Goal: Information Seeking & Learning: Learn about a topic

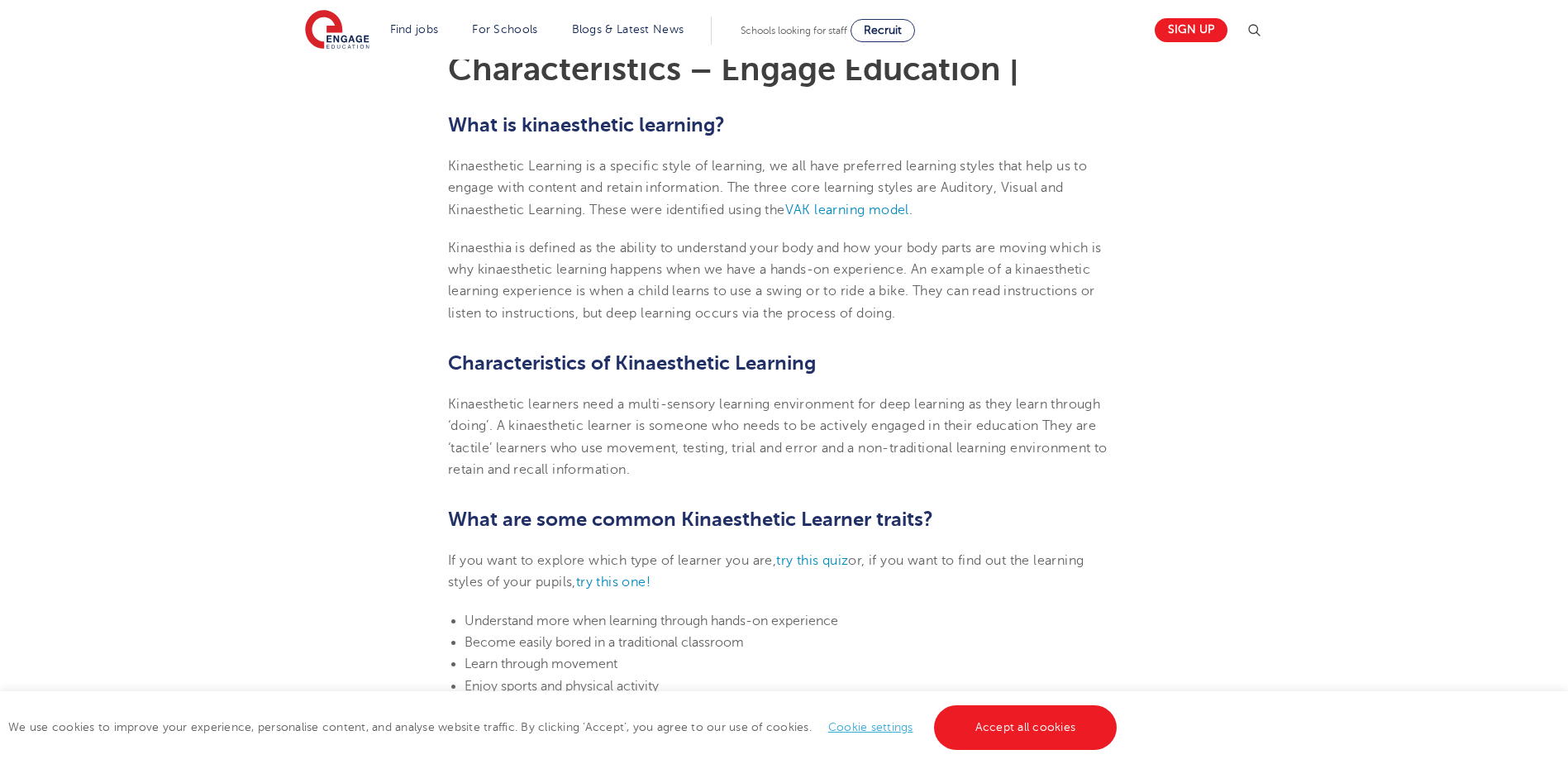
scroll to position [413, 0]
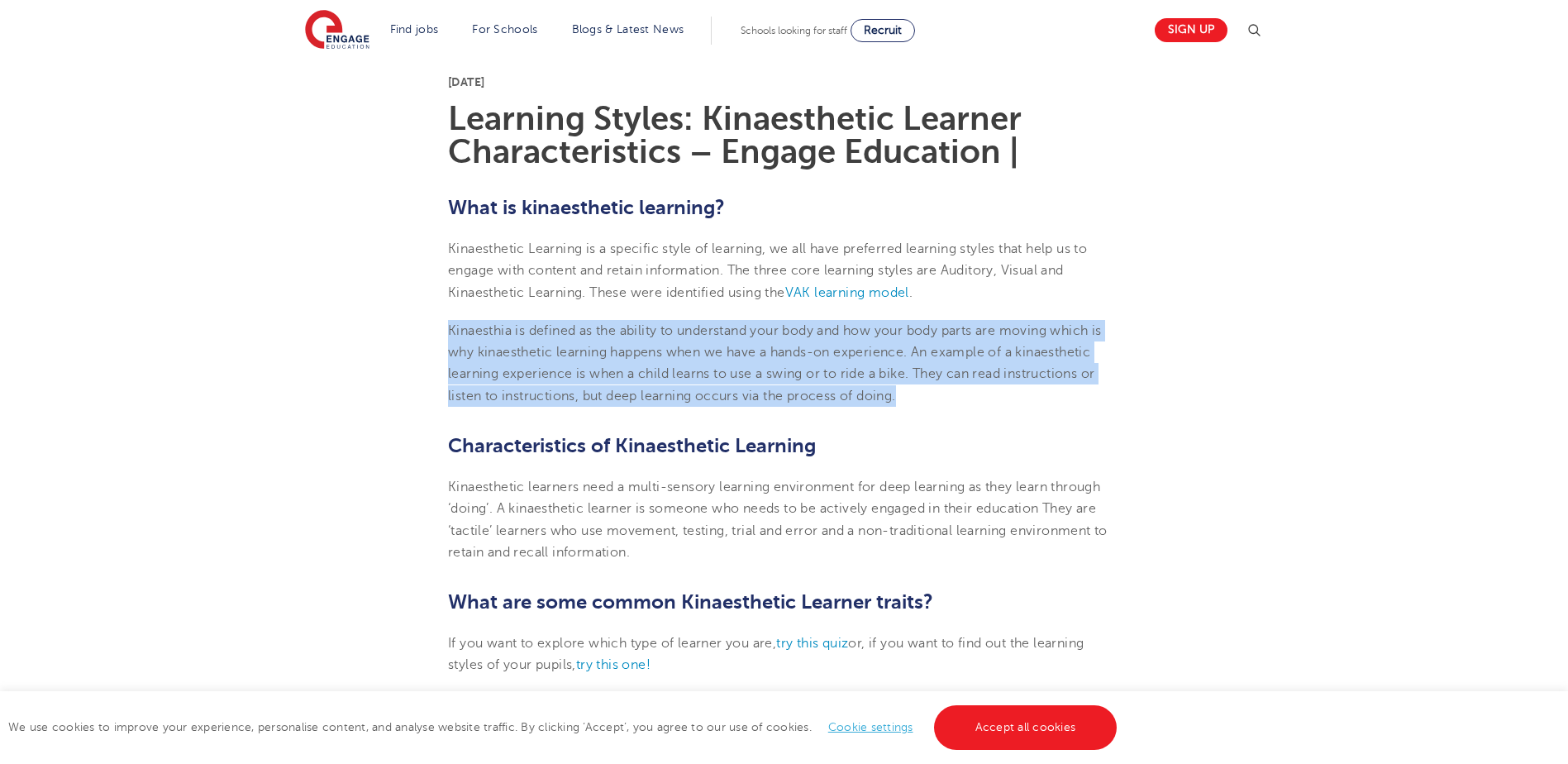
drag, startPoint x: 903, startPoint y: 395, endPoint x: 441, endPoint y: 332, distance: 466.3
copy p "Kinaesthia is defined as the ability to understand your body and how your body …"
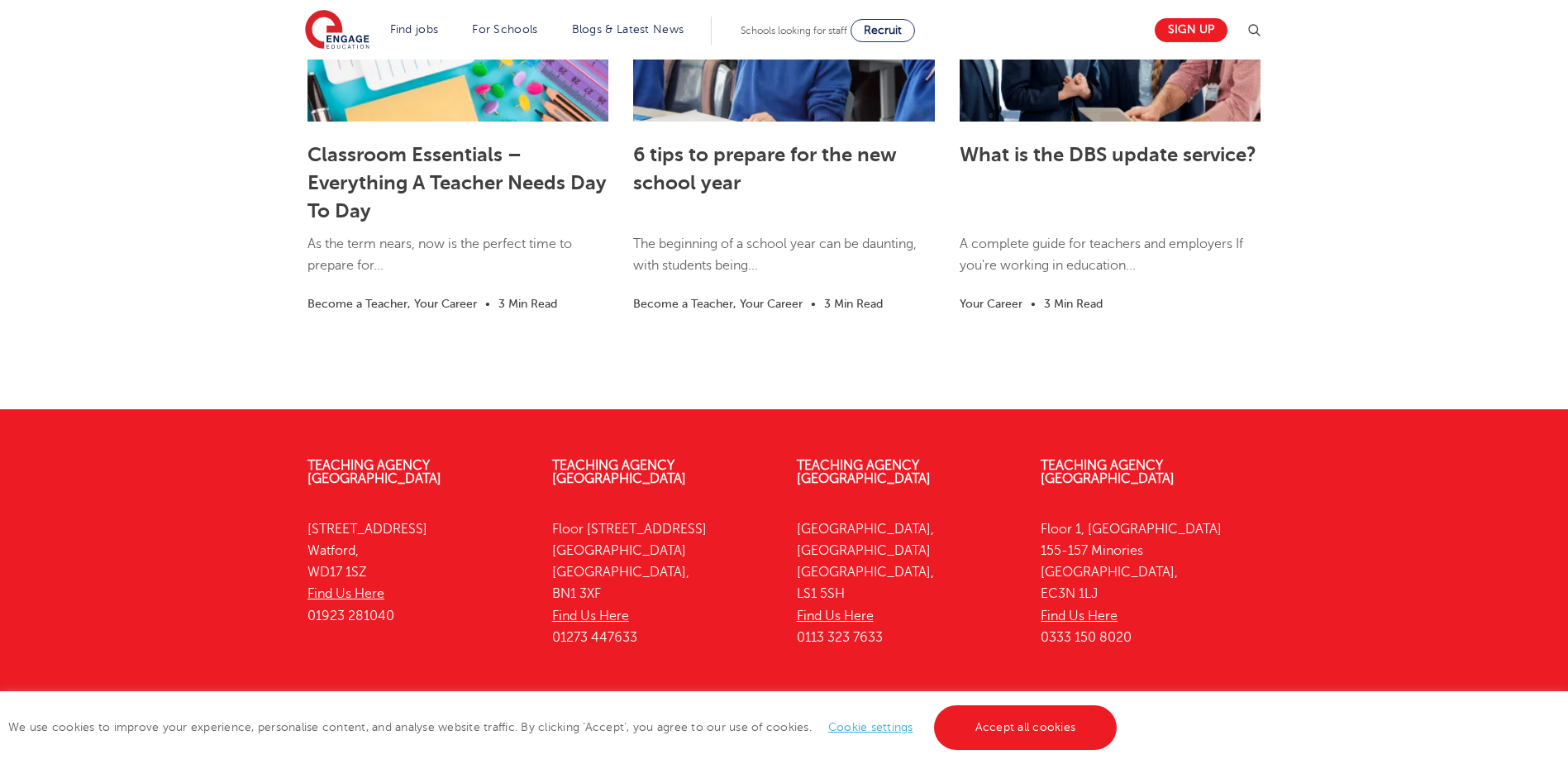
scroll to position [4520, 0]
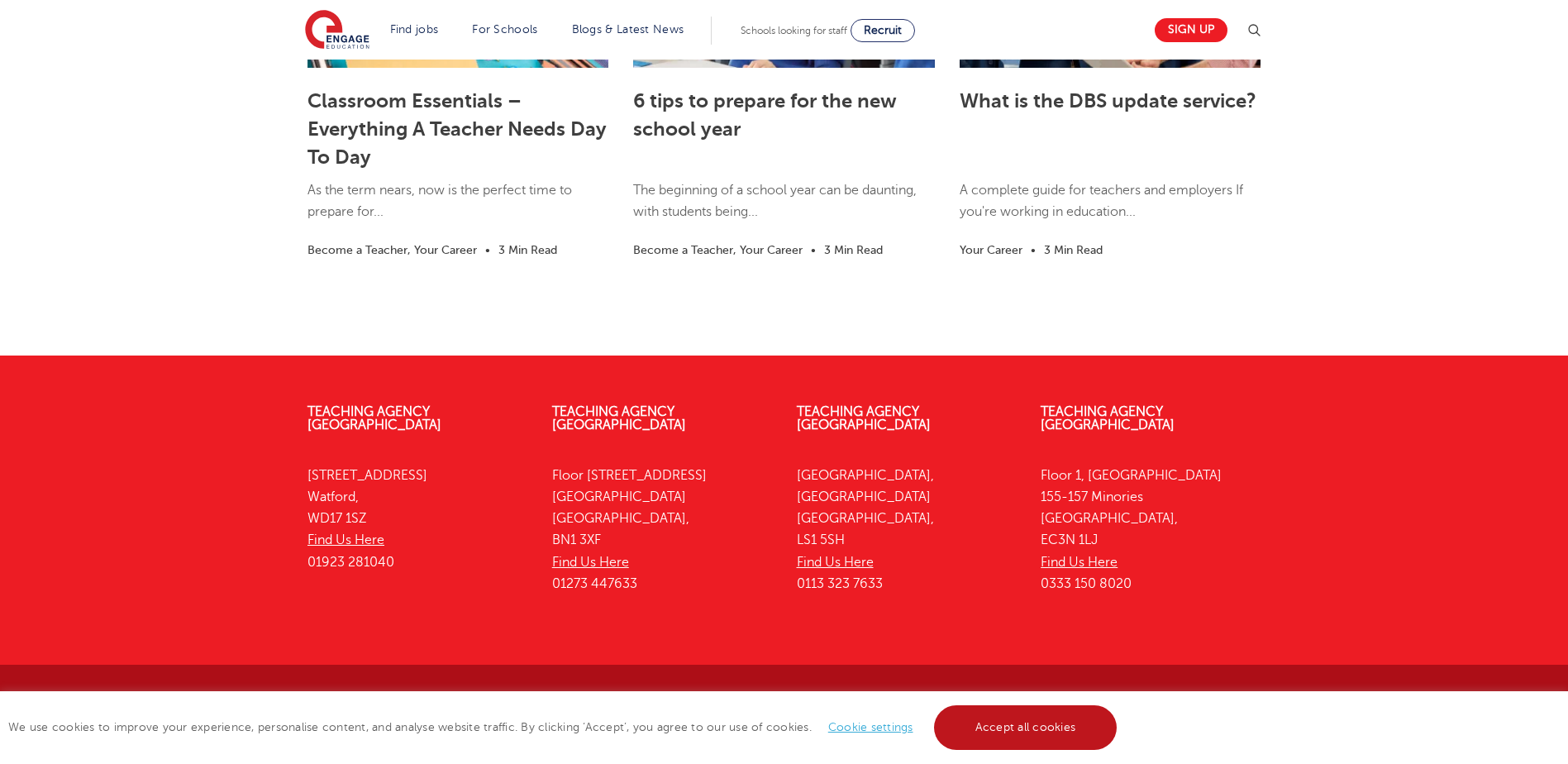
click at [1076, 716] on link "Accept all cookies" at bounding box center [1026, 727] width 184 height 44
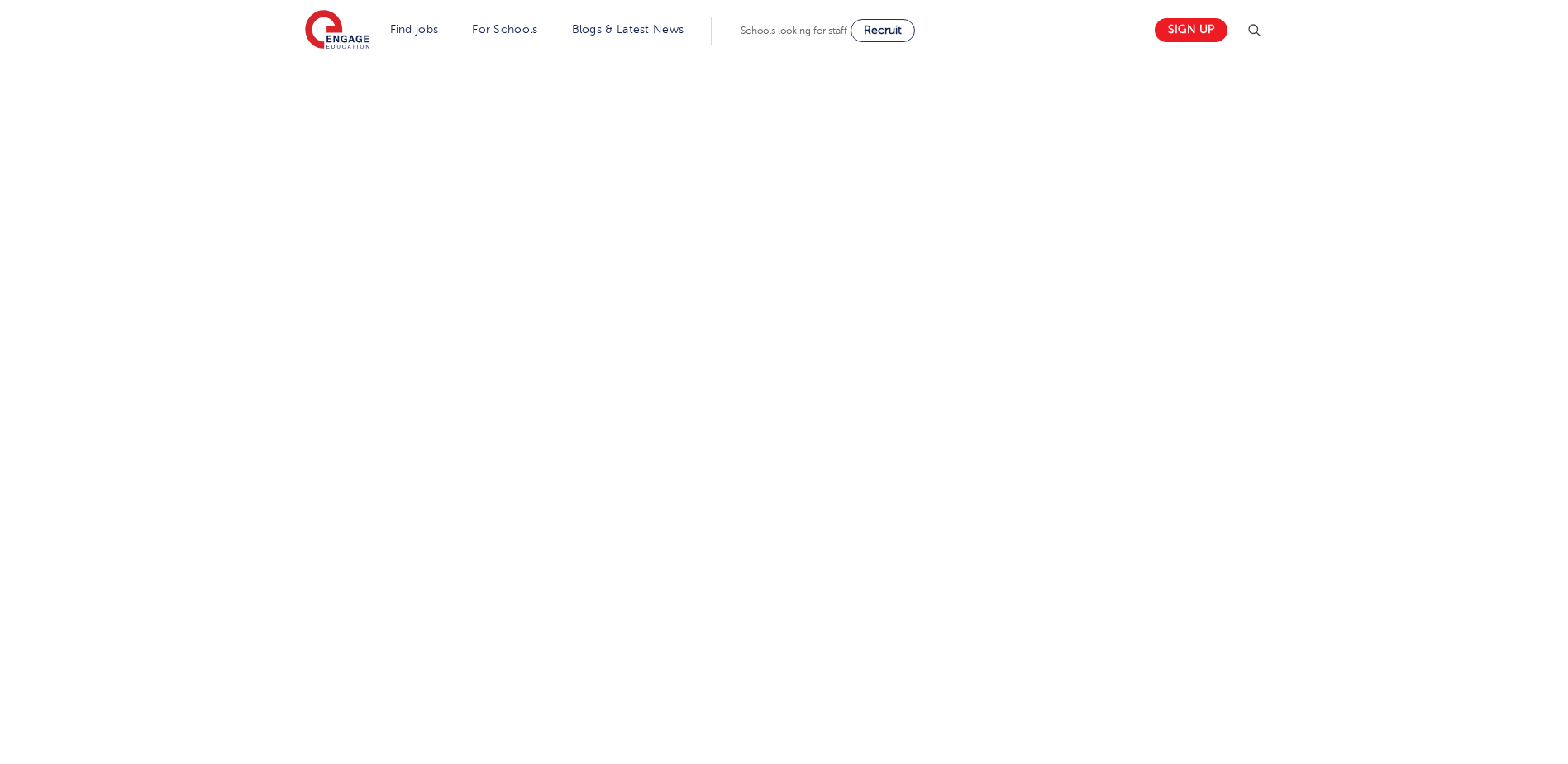
scroll to position [2288, 0]
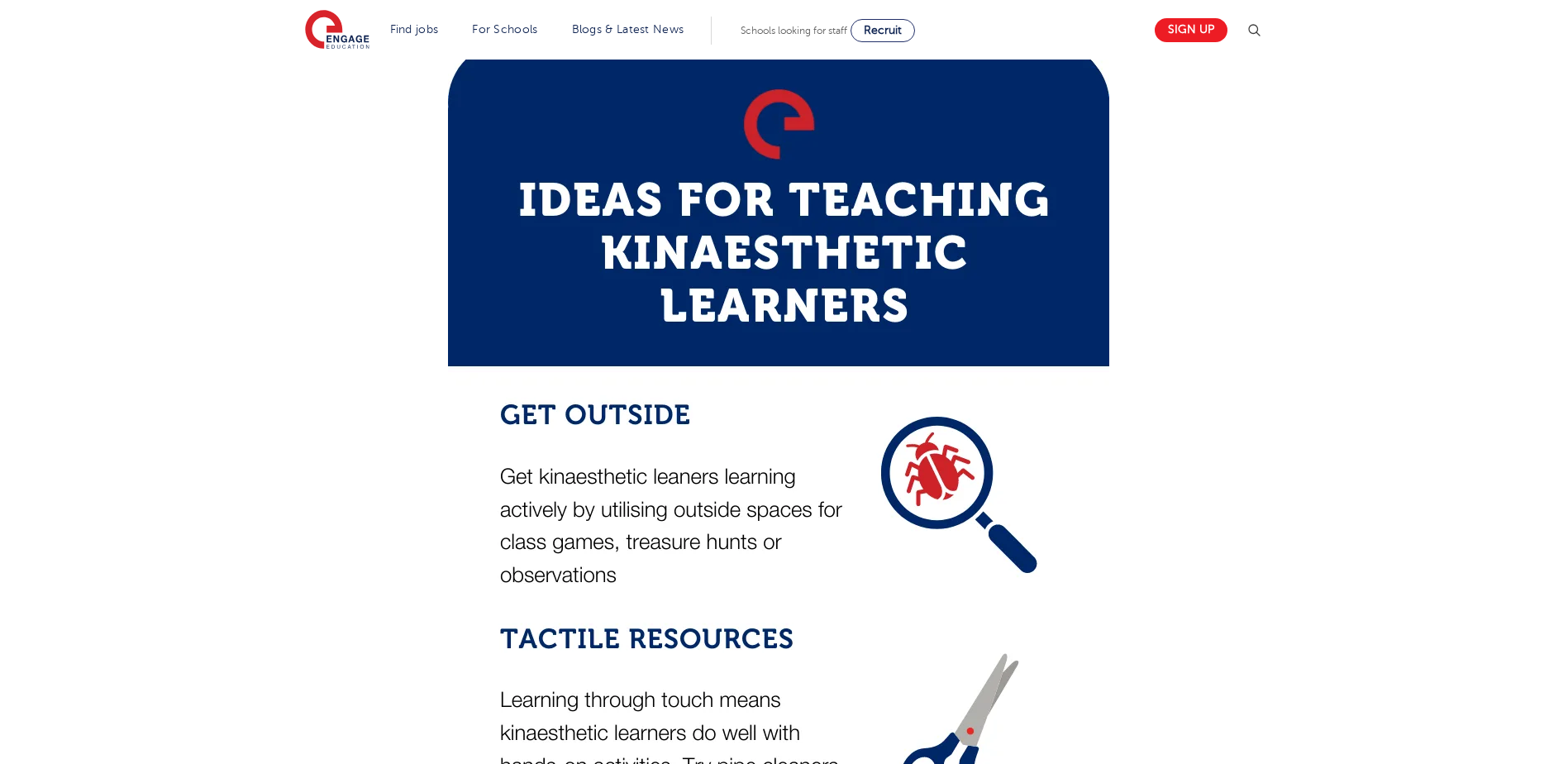
click at [169, 619] on div "Find jobs All vacancies We have one of the UK's largest database. and with hund…" at bounding box center [784, 144] width 1568 height 4743
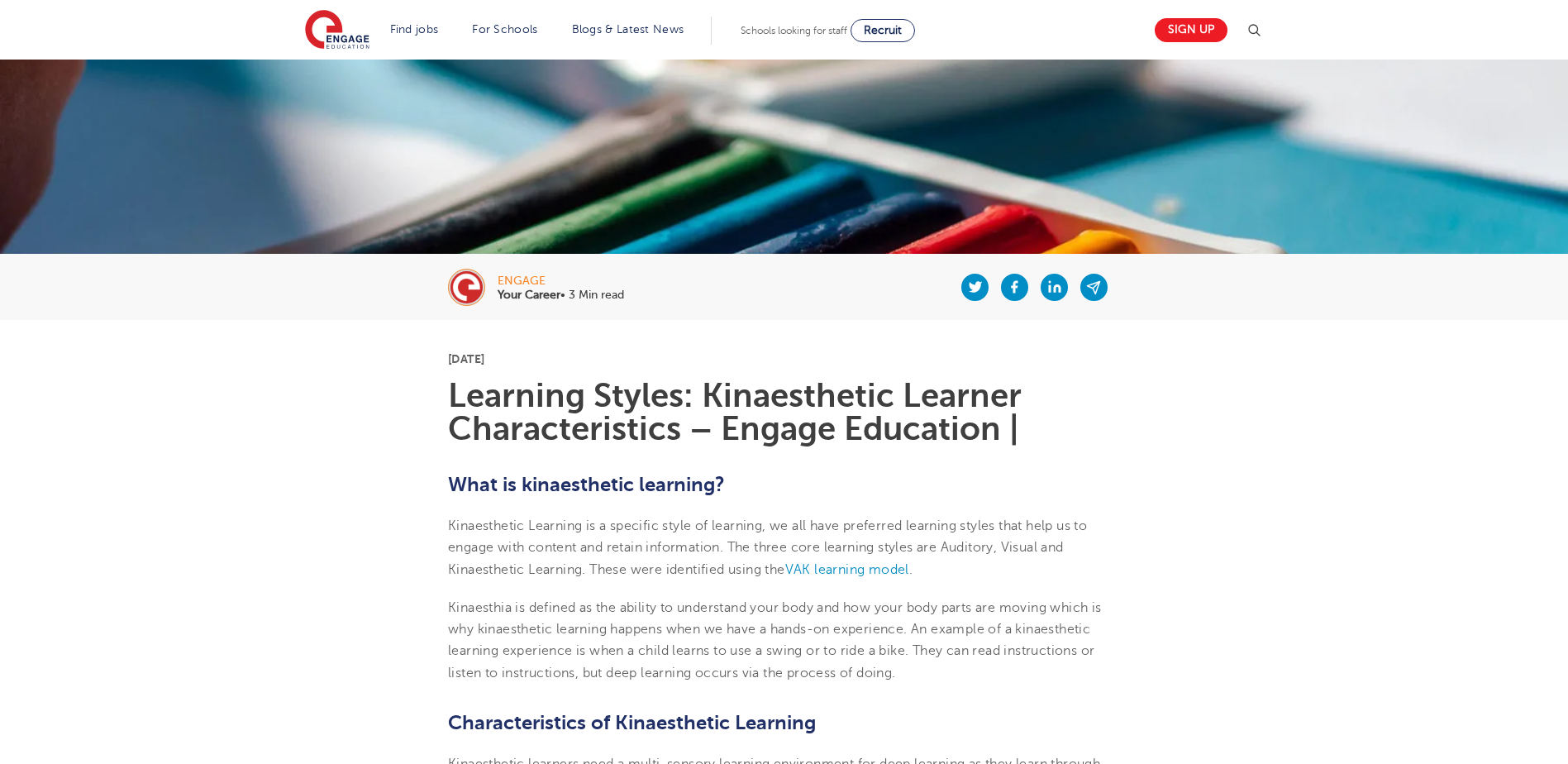
scroll to position [219, 0]
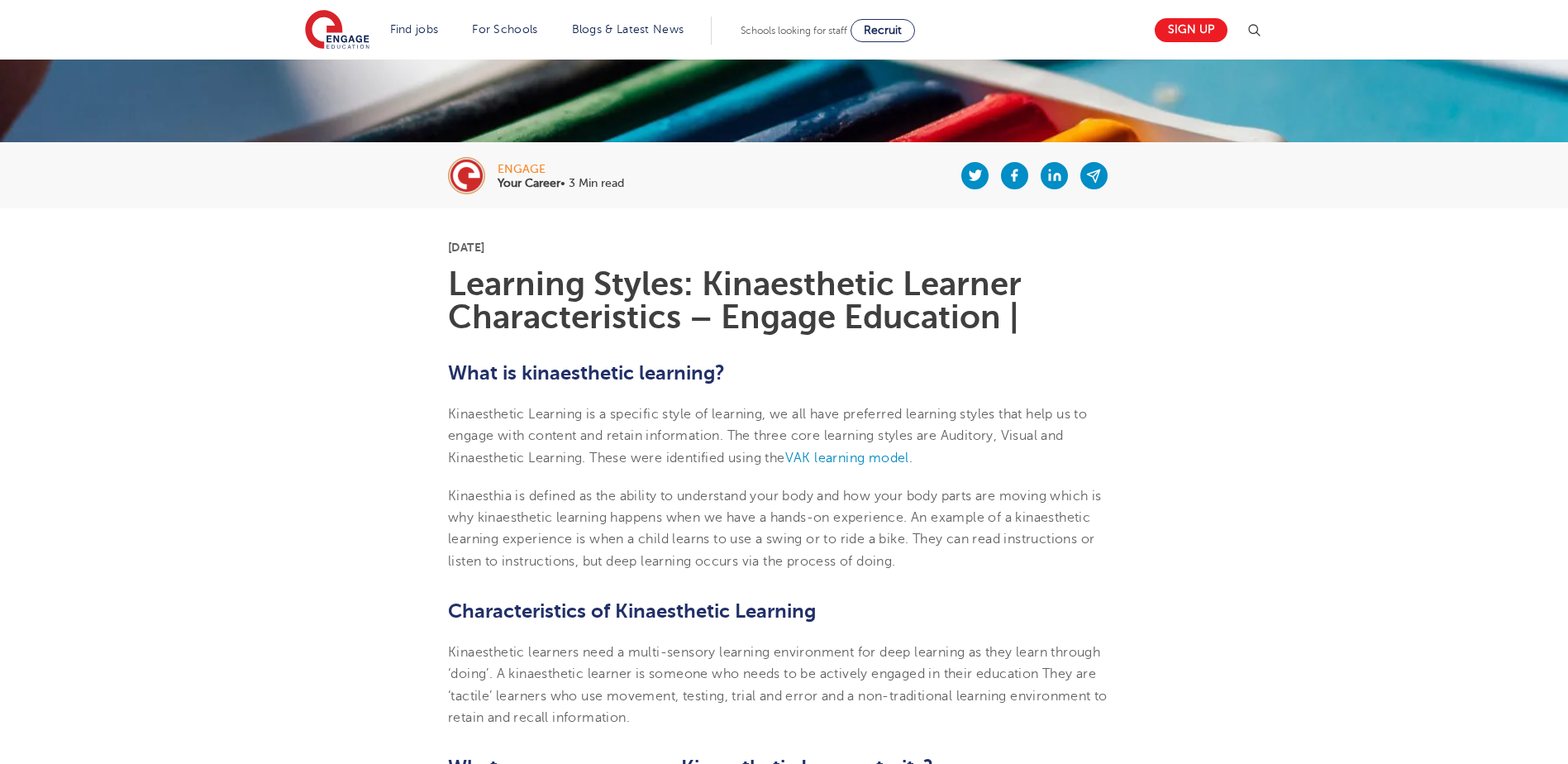
scroll to position [331, 0]
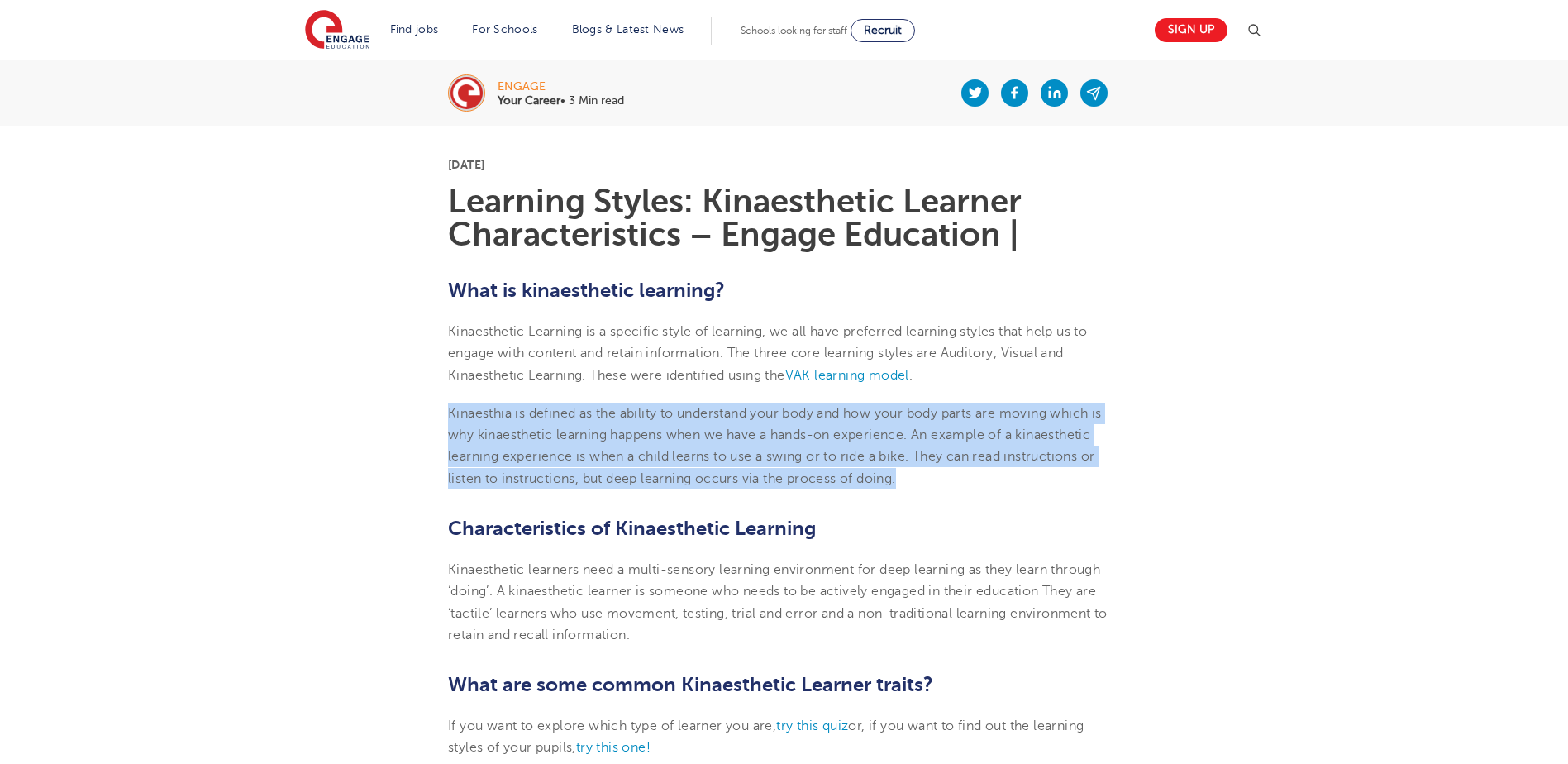
drag, startPoint x: 908, startPoint y: 479, endPoint x: 433, endPoint y: 408, distance: 480.3
copy p "Kinaesthia is defined as the ability to understand your body and how your body …"
